Goal: Task Accomplishment & Management: Manage account settings

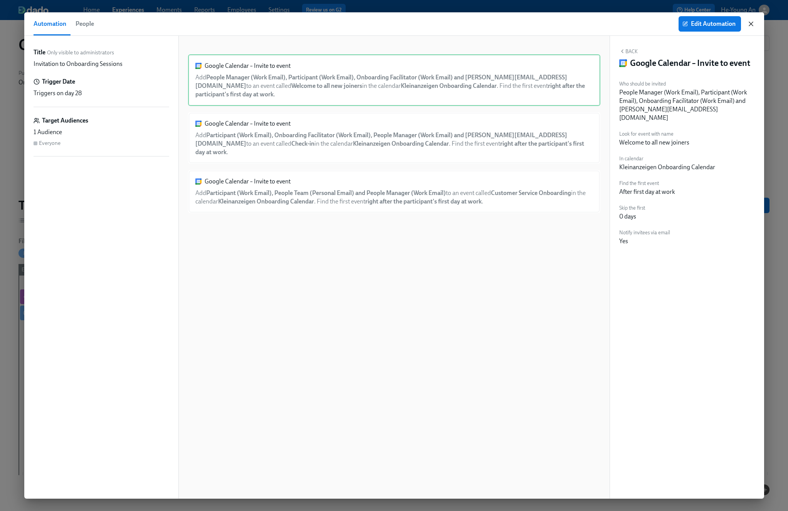
click at [746, 26] on div "Edit Automation" at bounding box center [716, 23] width 76 height 15
click at [751, 25] on icon "button" at bounding box center [751, 24] width 8 height 8
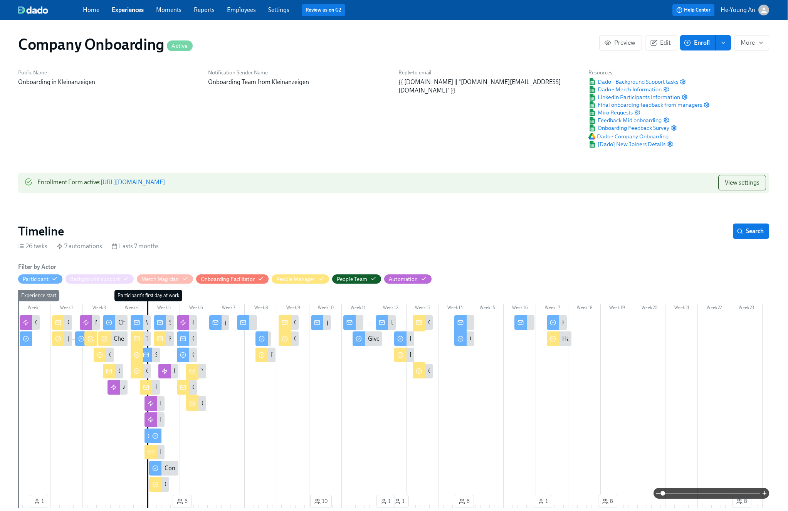
scroll to position [0, 0]
click at [237, 11] on link "Employees" at bounding box center [241, 9] width 29 height 7
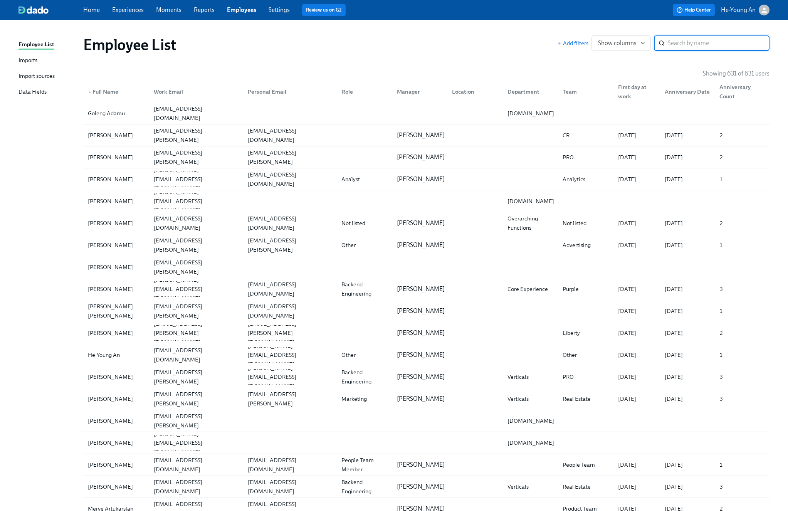
scroll to position [4, 0]
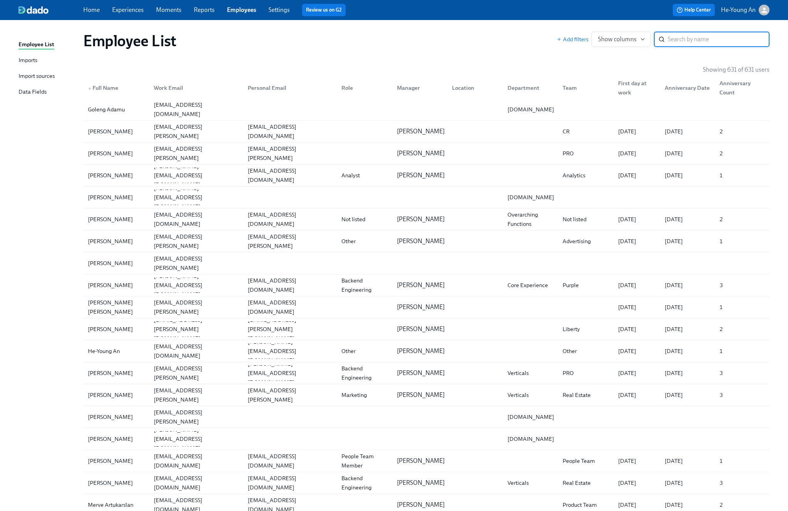
click at [45, 77] on div "Import sources" at bounding box center [36, 77] width 36 height 10
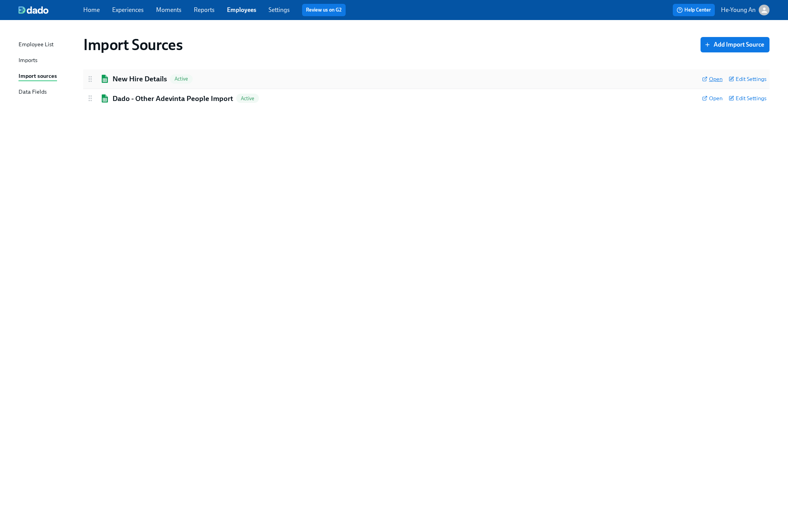
click at [712, 77] on span "Open" at bounding box center [712, 79] width 20 height 8
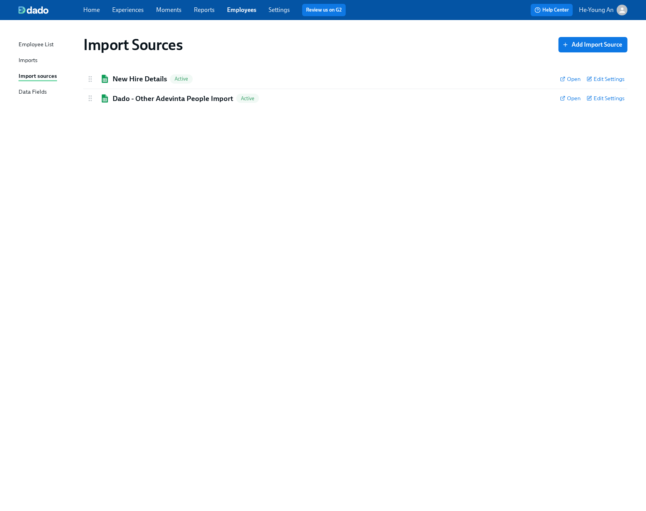
click at [27, 53] on div "Employee List Imports Import sources Data Fields" at bounding box center [50, 71] width 65 height 63
click at [33, 59] on div "Imports" at bounding box center [27, 61] width 19 height 10
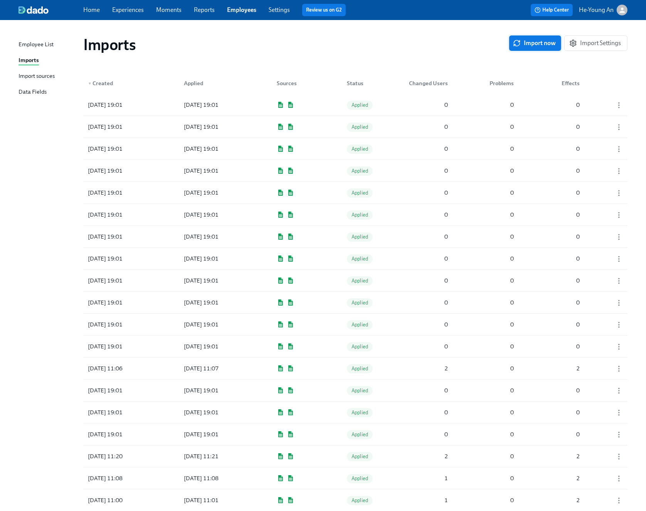
click at [529, 44] on span "Import now" at bounding box center [534, 43] width 41 height 8
click at [360, 105] on span "In progress" at bounding box center [364, 105] width 34 height 6
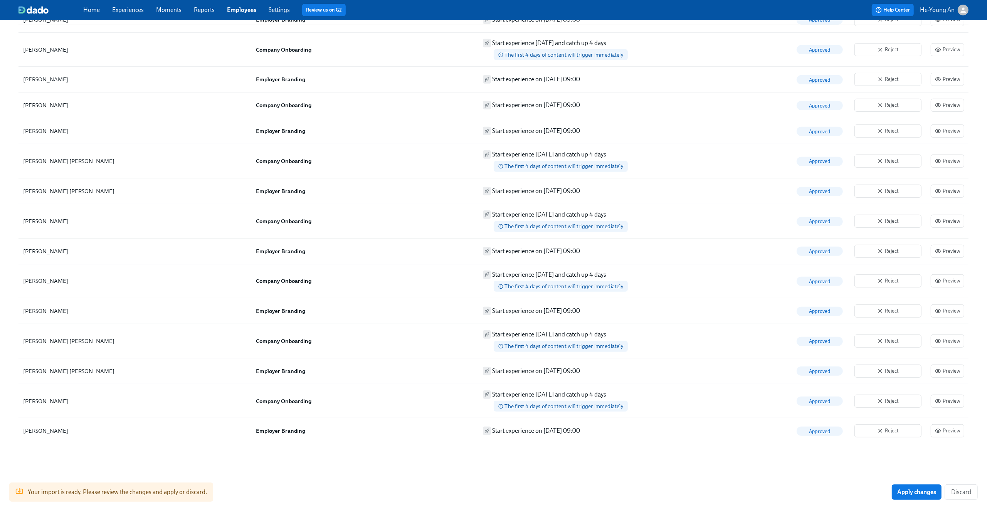
scroll to position [409, 0]
click at [787, 496] on button "Apply changes" at bounding box center [916, 491] width 50 height 15
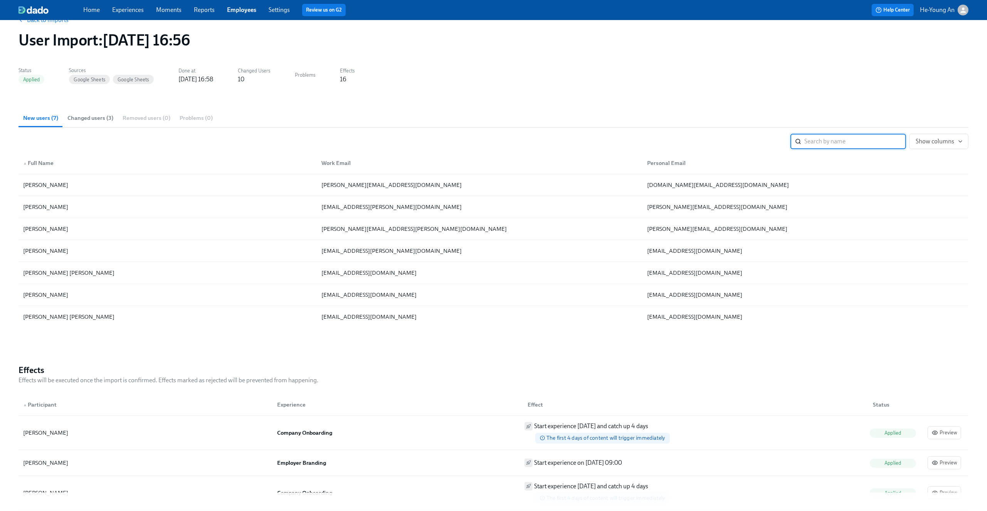
scroll to position [28, 0]
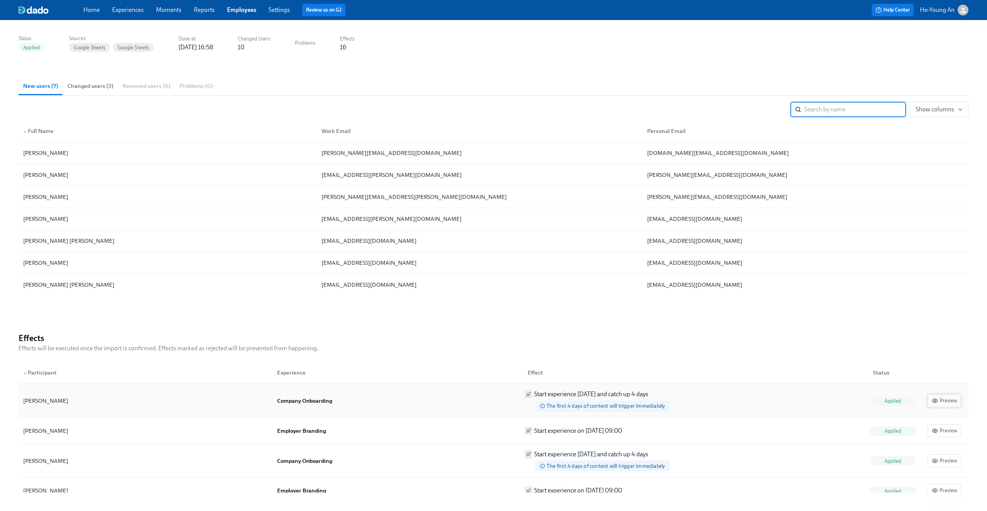
click at [787, 399] on span "Preview" at bounding box center [943, 401] width 25 height 8
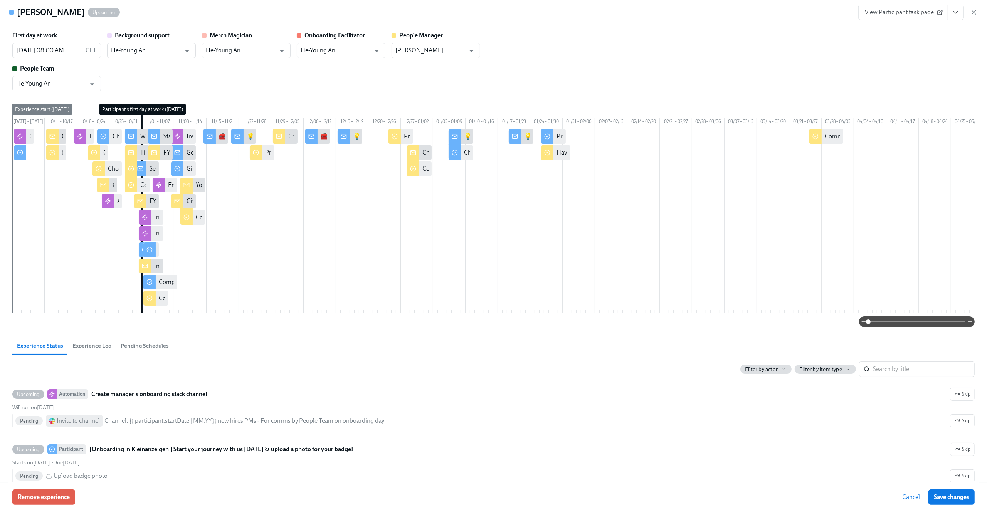
scroll to position [0, 7]
